Goal: Task Accomplishment & Management: Use online tool/utility

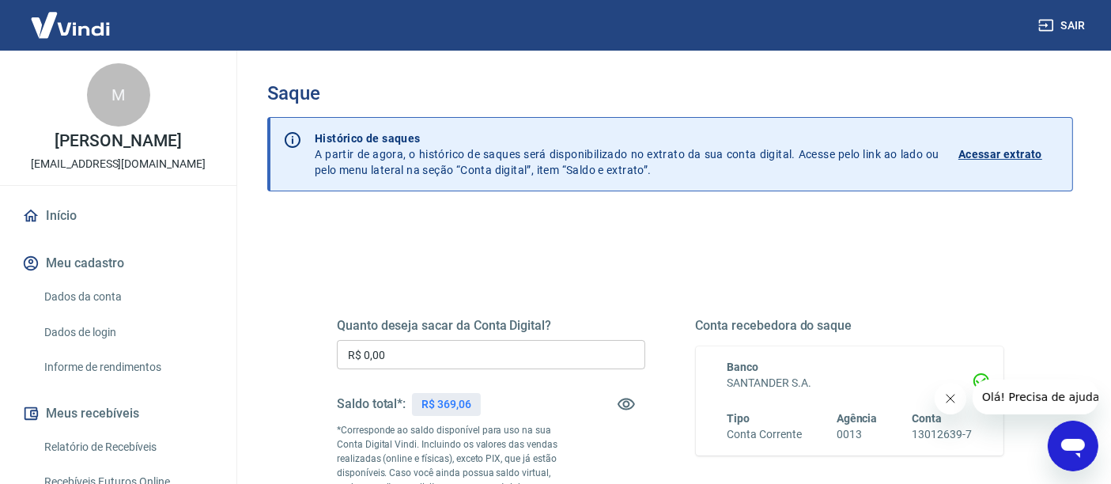
click at [409, 353] on input "R$ 0,00" at bounding box center [491, 354] width 308 height 29
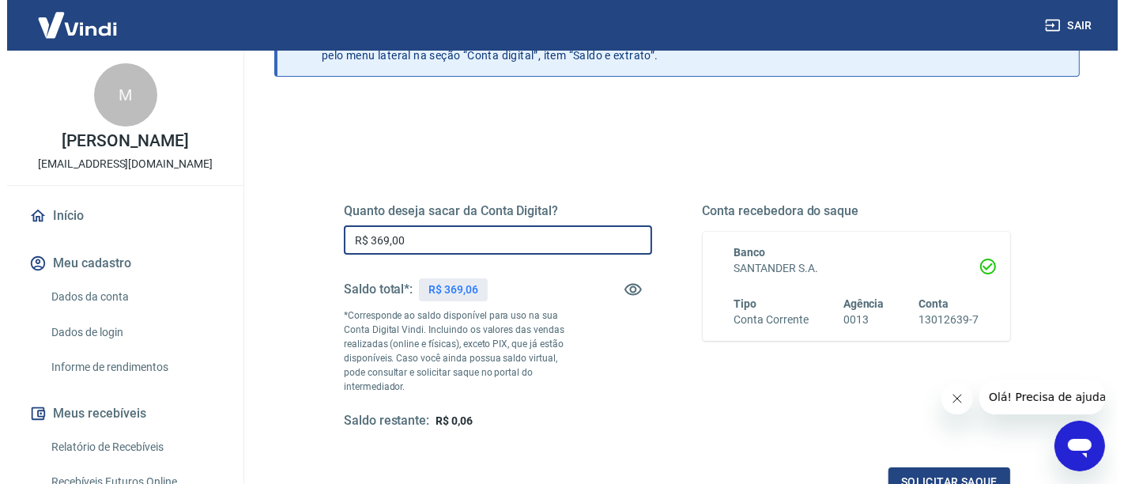
scroll to position [263, 0]
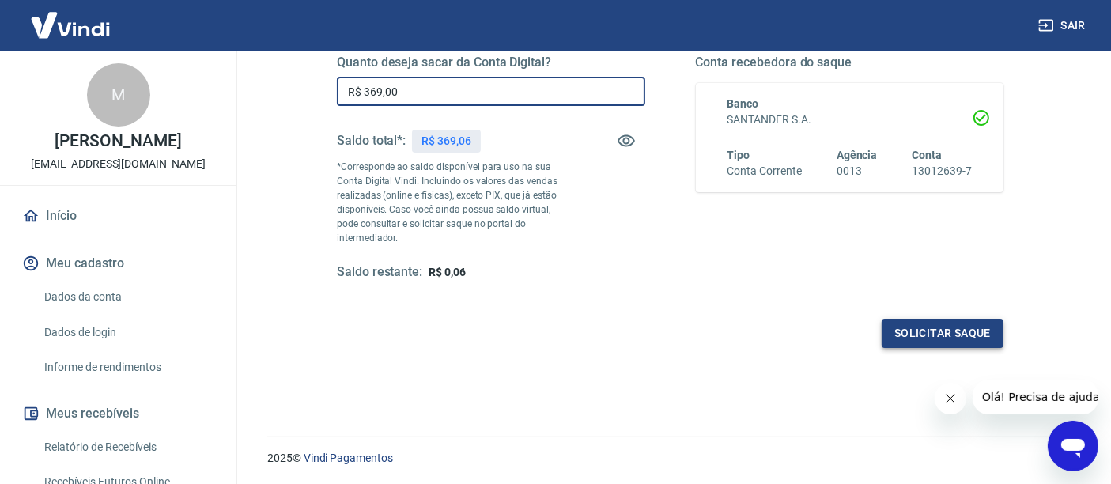
type input "R$ 369,00"
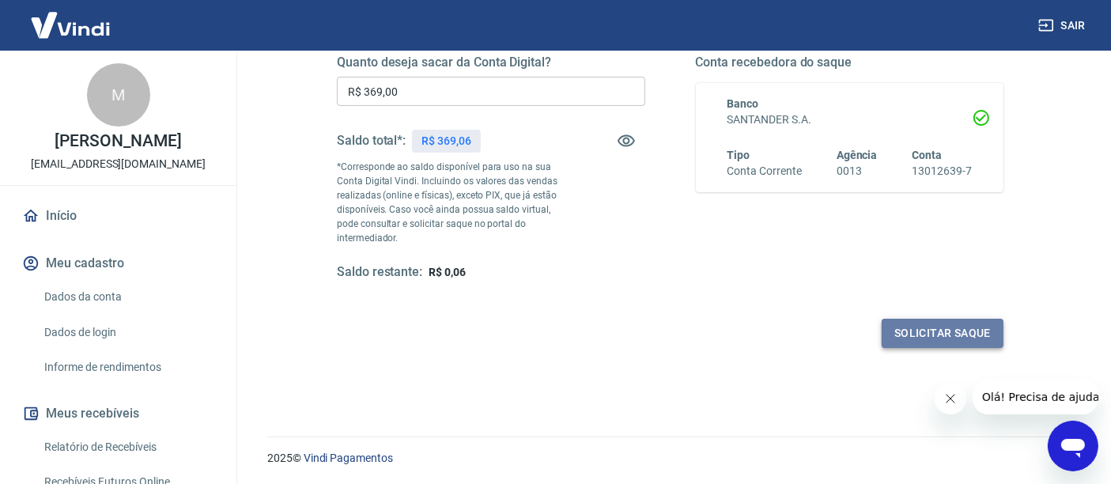
click at [922, 338] on button "Solicitar saque" at bounding box center [942, 333] width 122 height 29
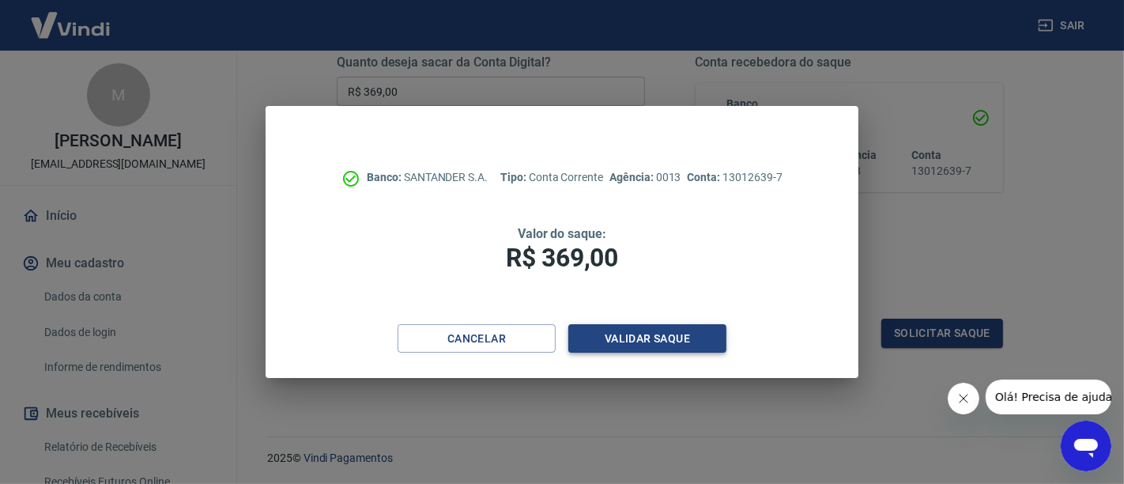
click at [704, 330] on button "Validar saque" at bounding box center [647, 338] width 158 height 29
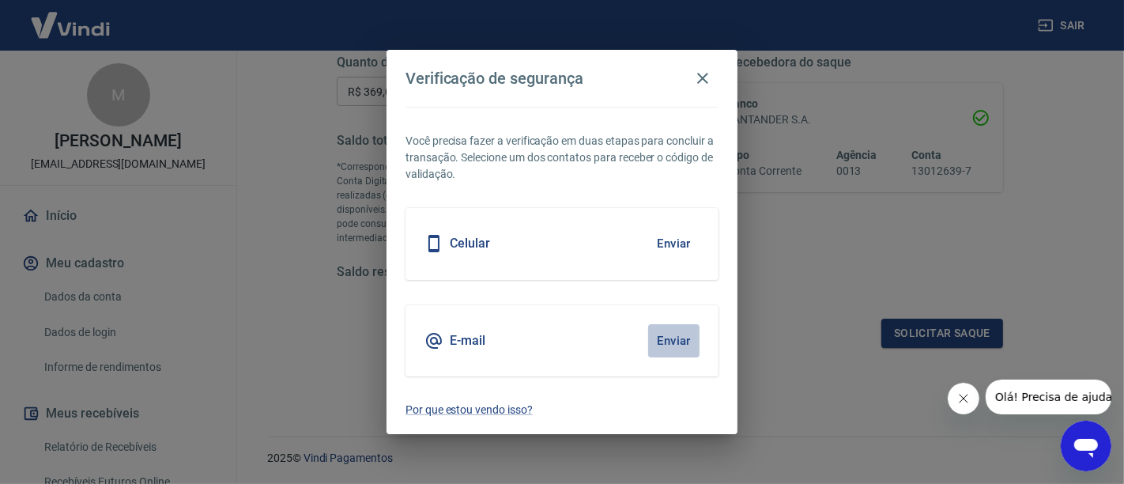
click at [667, 341] on button "Enviar" at bounding box center [673, 340] width 51 height 33
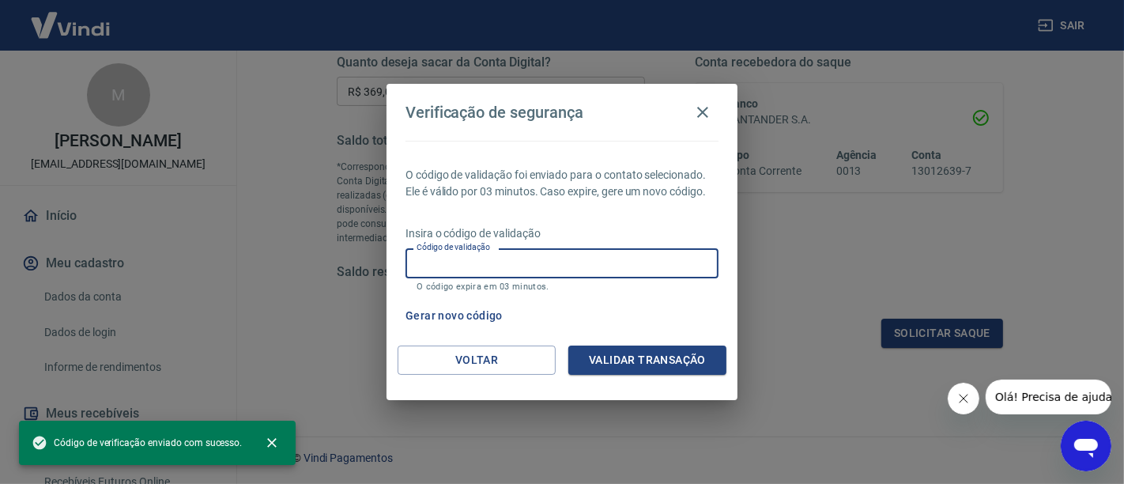
click at [470, 262] on input "Código de validação" at bounding box center [562, 262] width 313 height 29
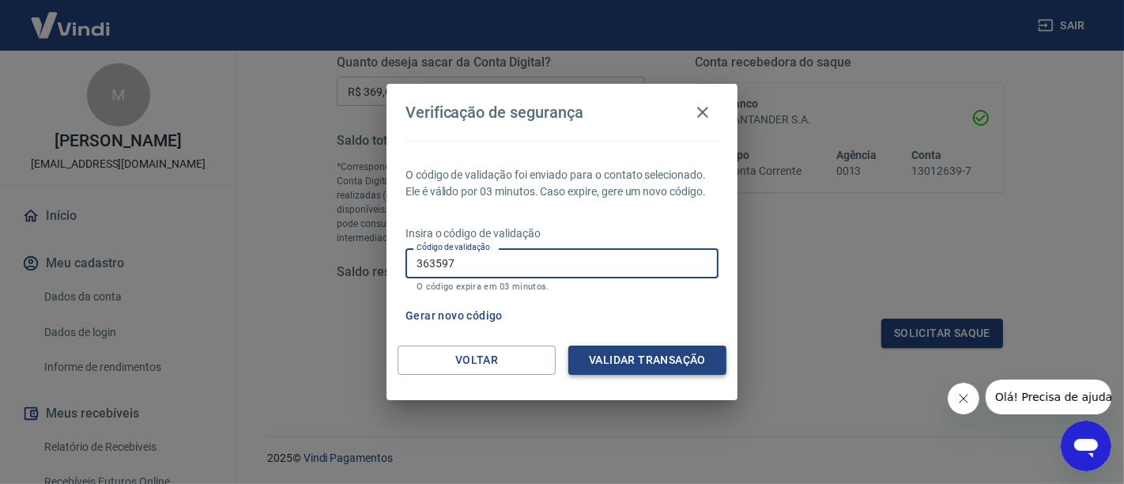
type input "363597"
click at [629, 364] on button "Validar transação" at bounding box center [647, 359] width 158 height 29
